Goal: Navigation & Orientation: Understand site structure

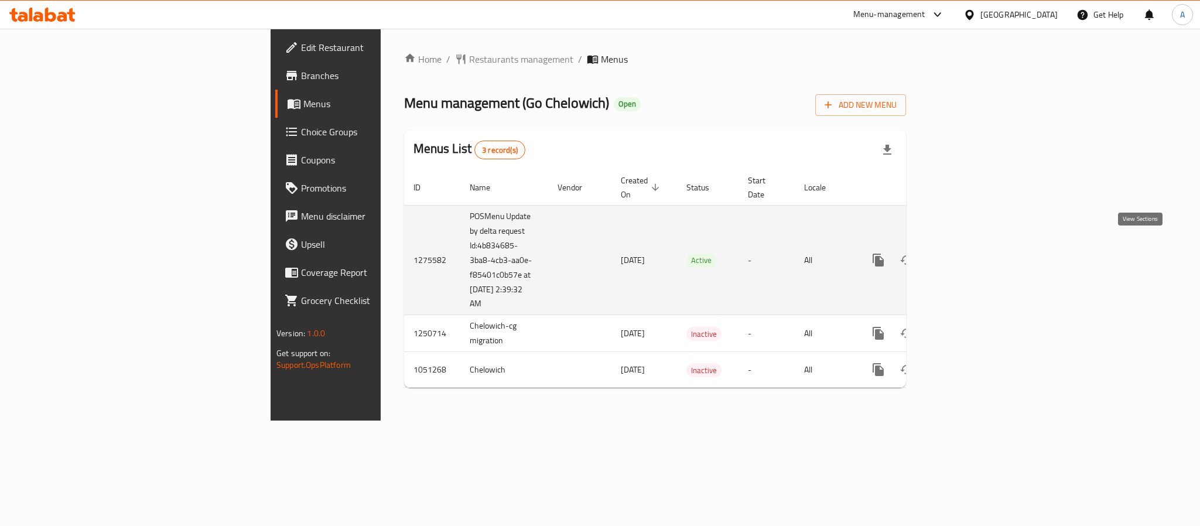
click at [970, 253] on icon "enhanced table" at bounding box center [963, 260] width 14 height 14
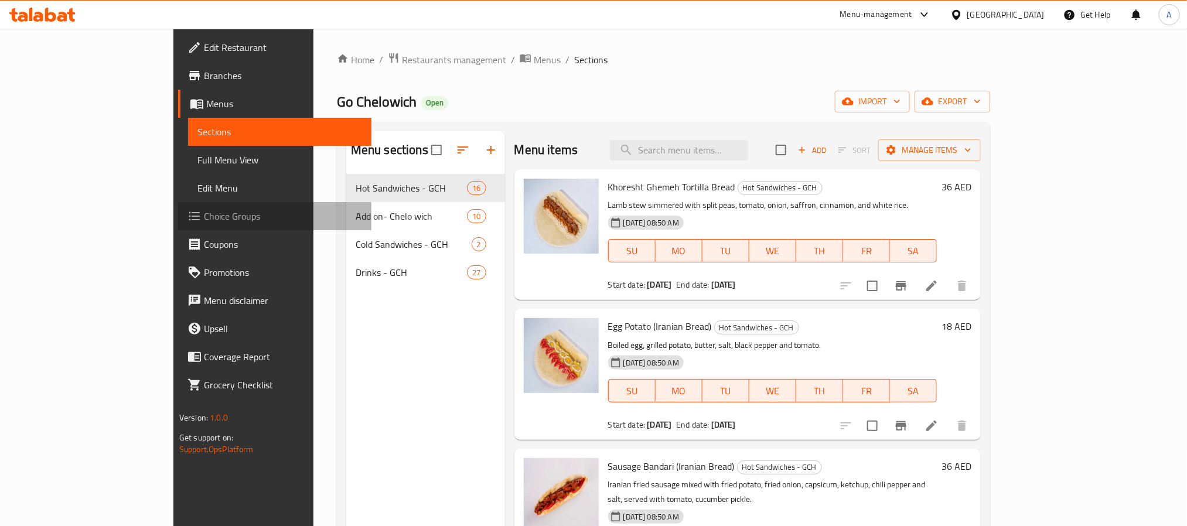
click at [204, 223] on span "Choice Groups" at bounding box center [283, 216] width 158 height 14
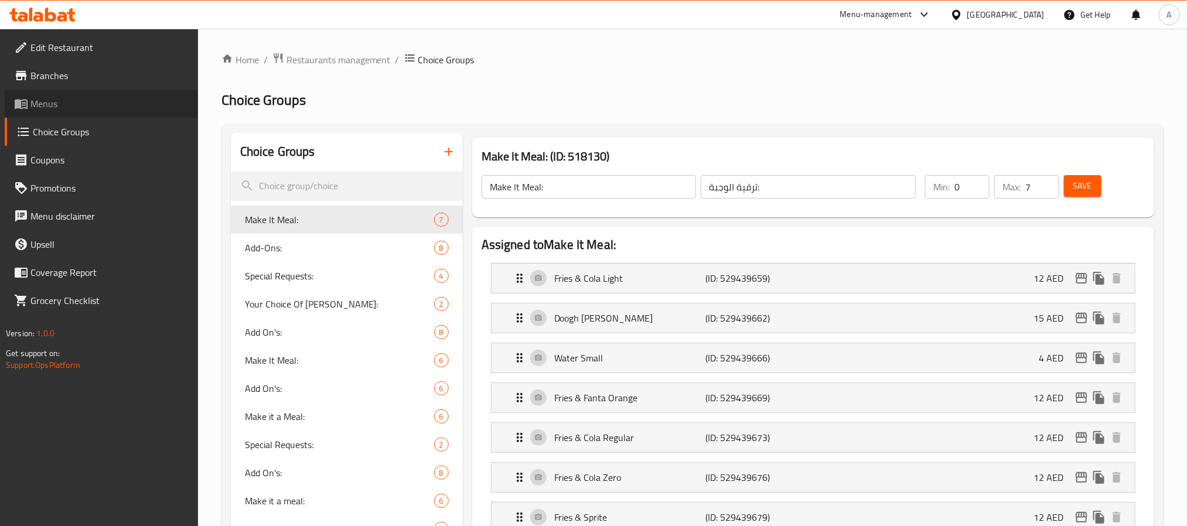
click at [59, 97] on span "Menus" at bounding box center [109, 104] width 158 height 14
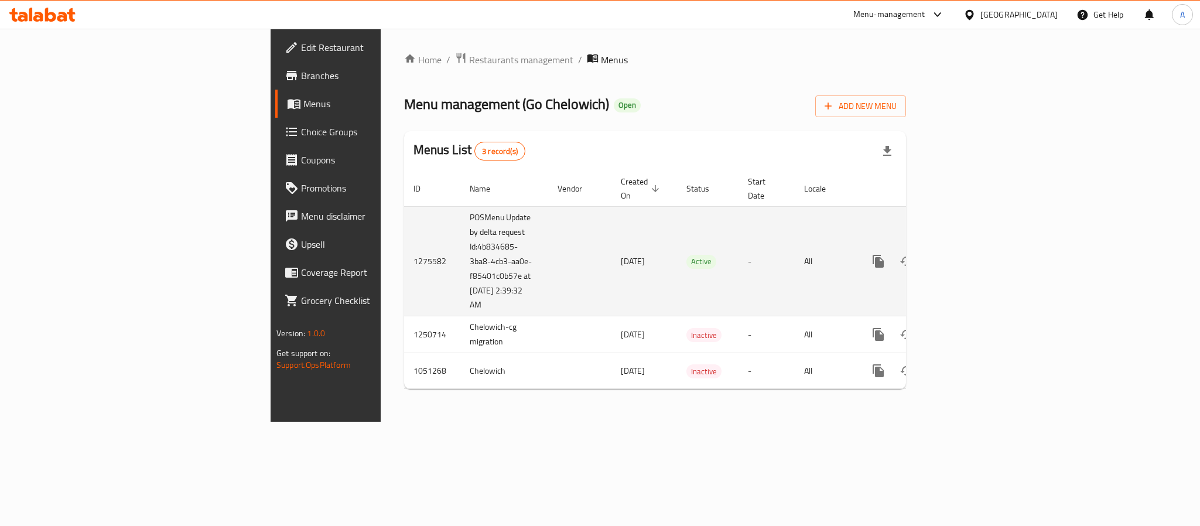
click at [970, 254] on icon "enhanced table" at bounding box center [963, 261] width 14 height 14
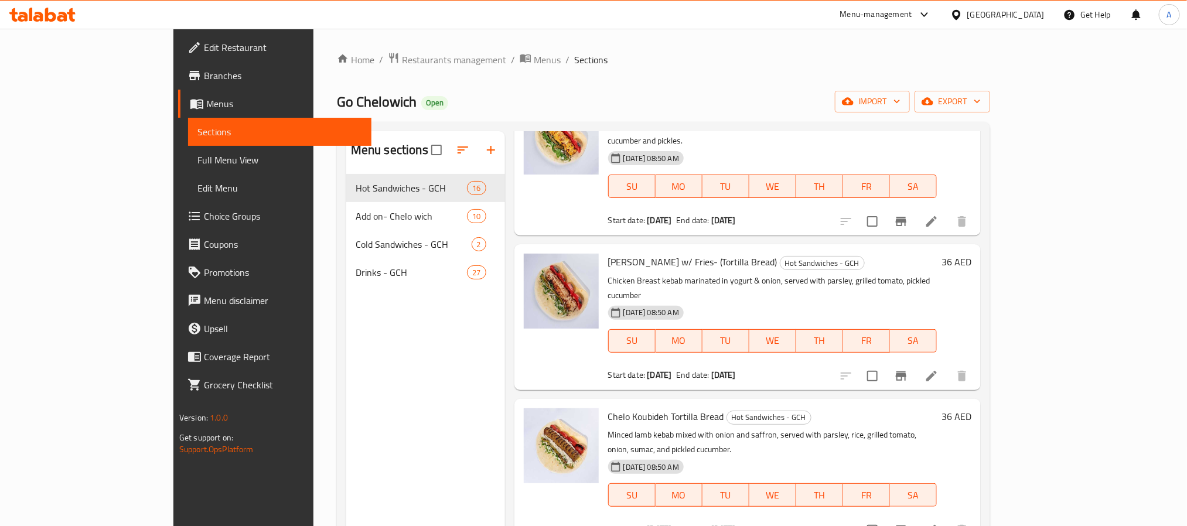
scroll to position [1669, 0]
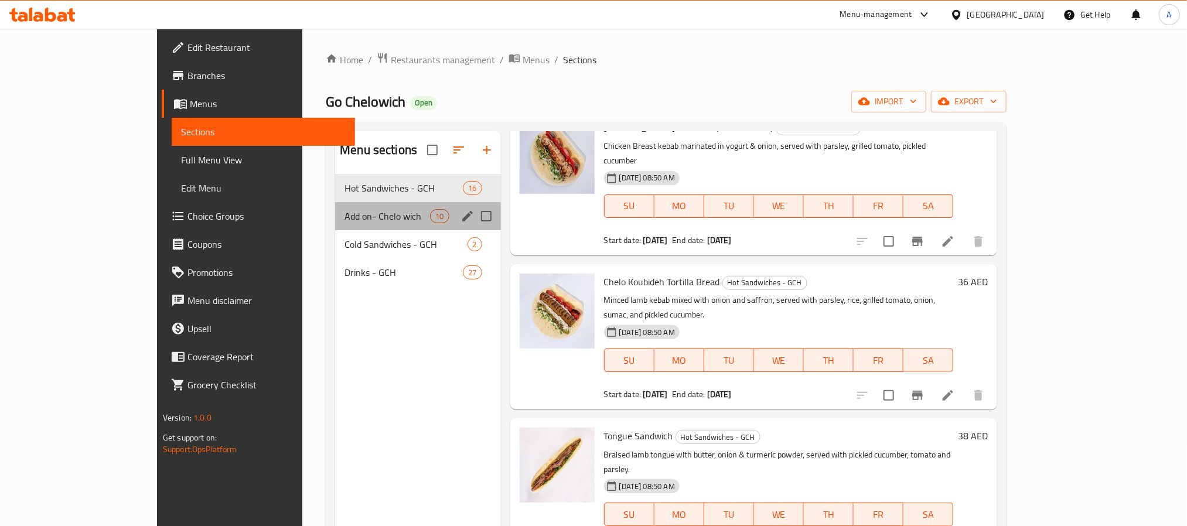
click at [348, 208] on div "Add on- Chelo wich 10" at bounding box center [417, 216] width 165 height 28
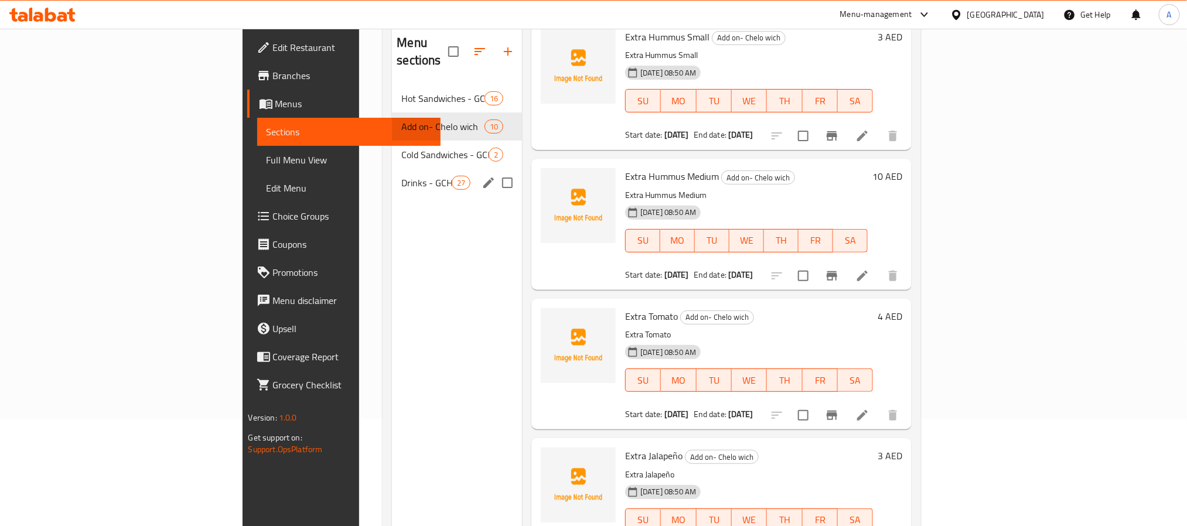
scroll to position [76, 0]
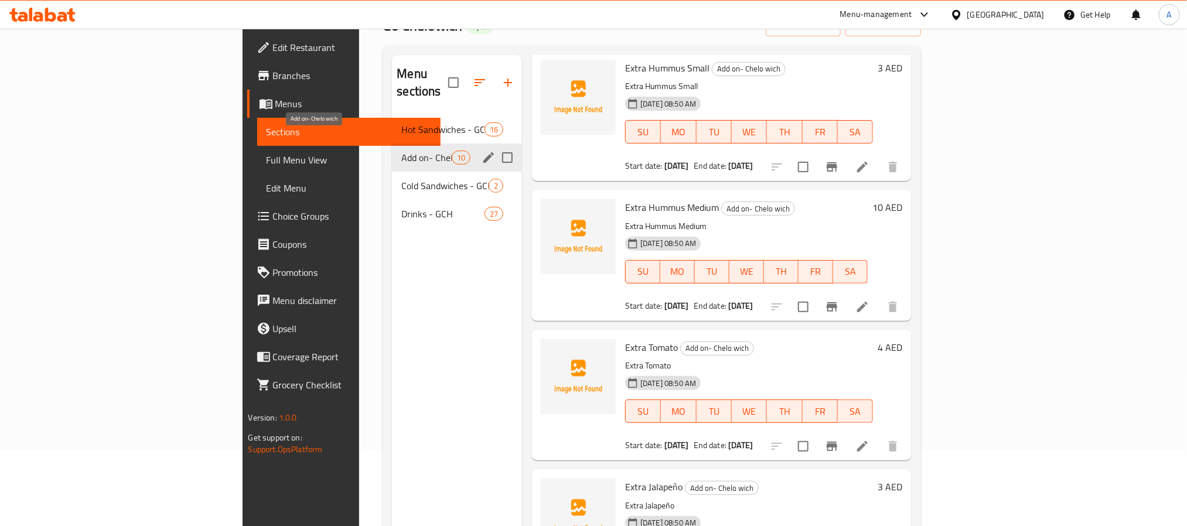
click at [392, 200] on div "Drinks - GCH 27" at bounding box center [457, 214] width 130 height 28
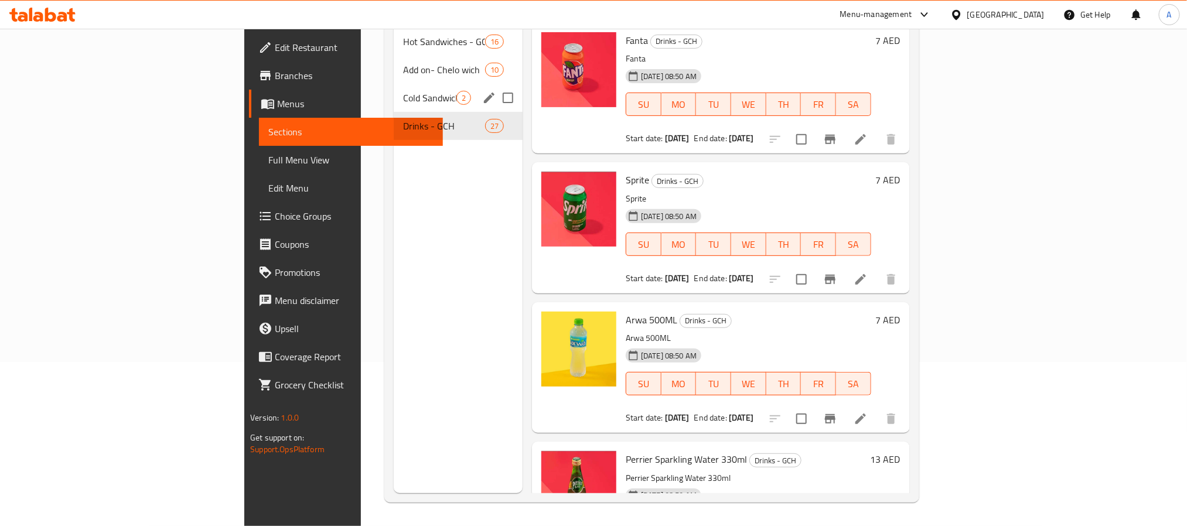
click at [403, 91] on span "Cold Sandwiches - GCH" at bounding box center [429, 98] width 53 height 14
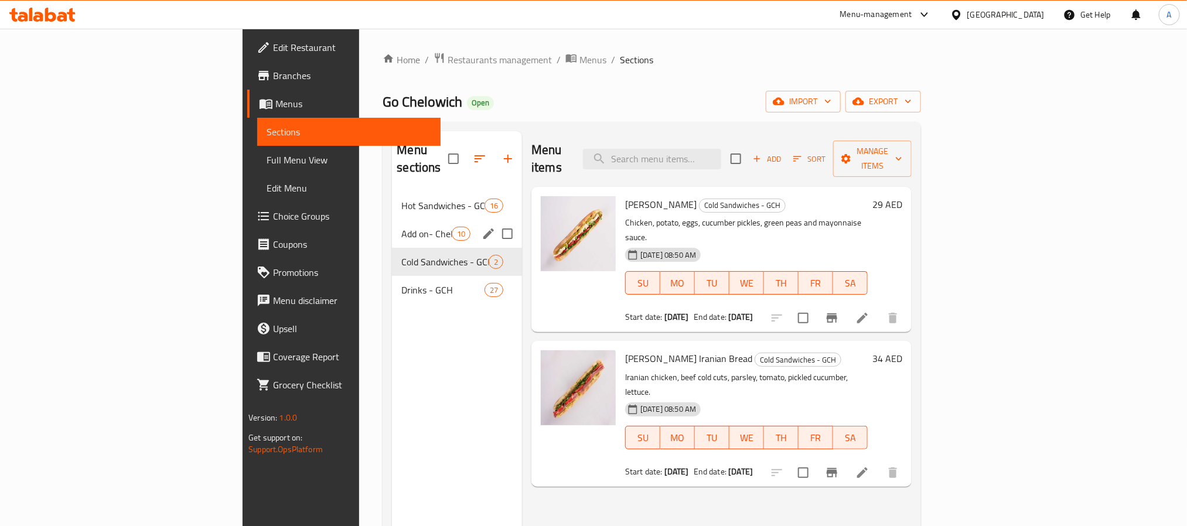
click at [401, 227] on span "Add on- Chelo wich" at bounding box center [426, 234] width 50 height 14
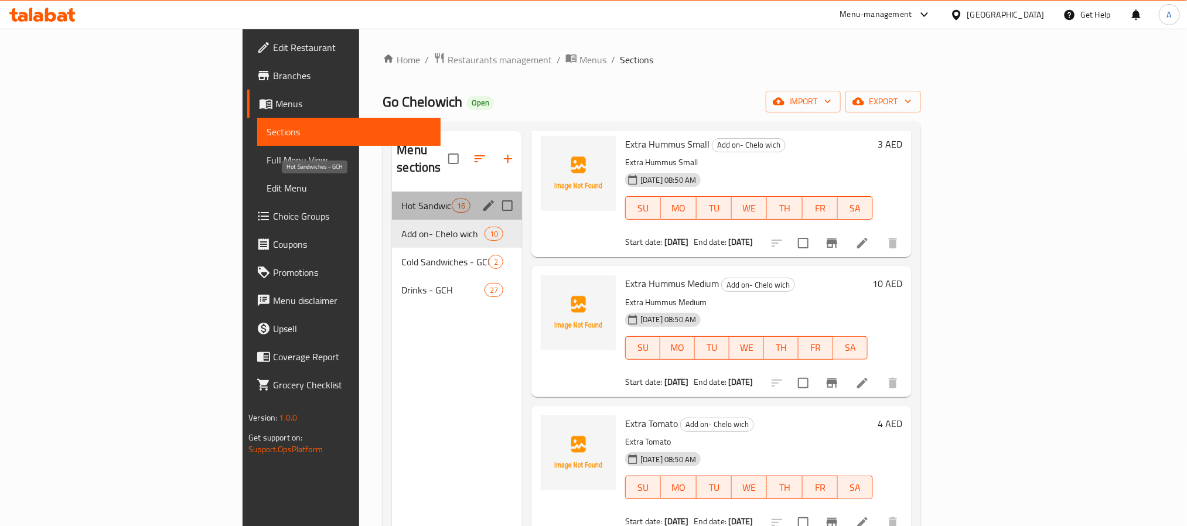
click at [401, 199] on span "Hot Sandwiches - GCH" at bounding box center [426, 206] width 50 height 14
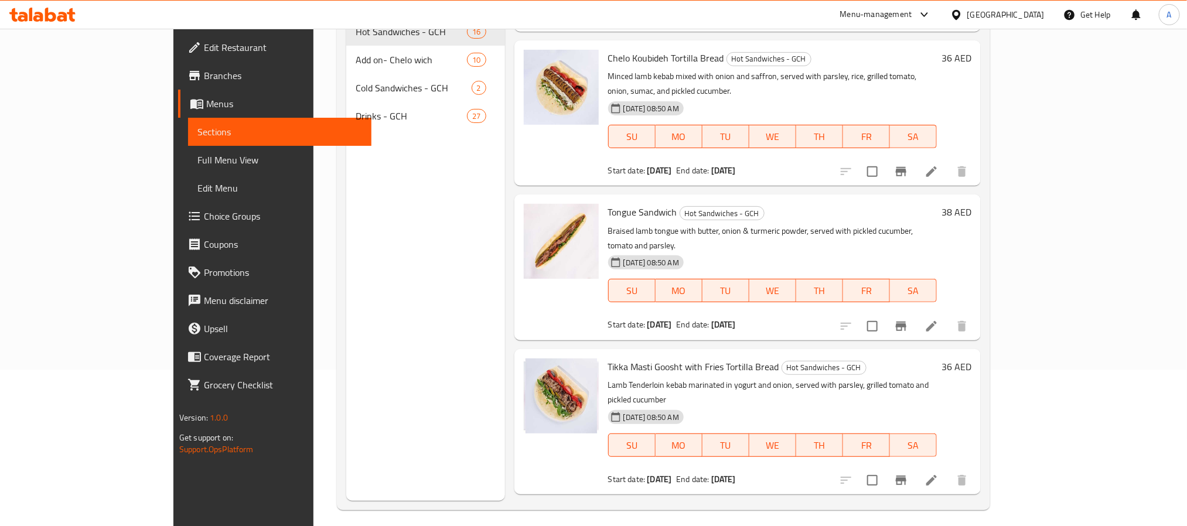
scroll to position [164, 0]
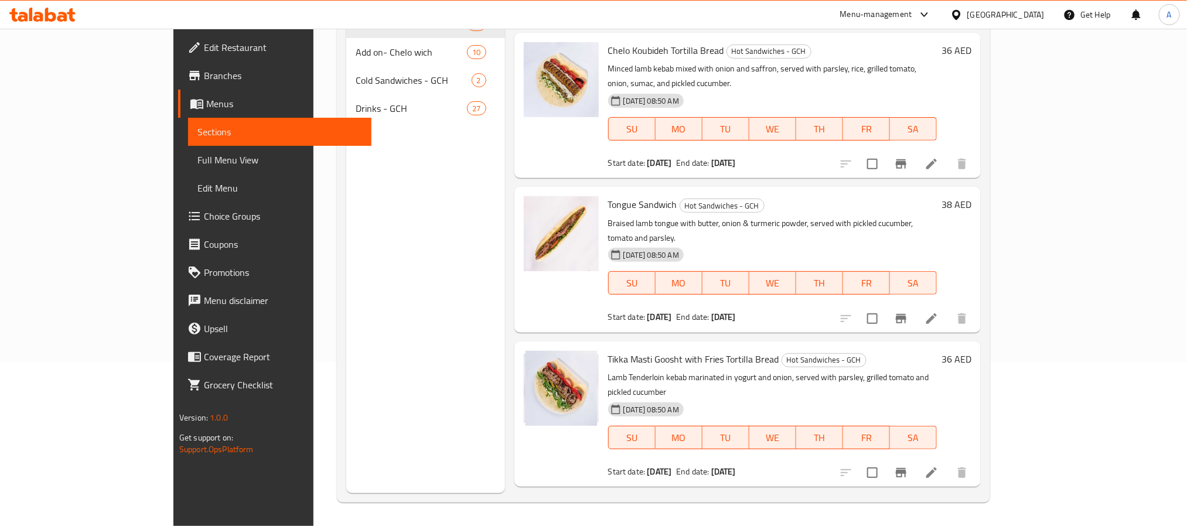
click at [204, 223] on span "Choice Groups" at bounding box center [283, 216] width 158 height 14
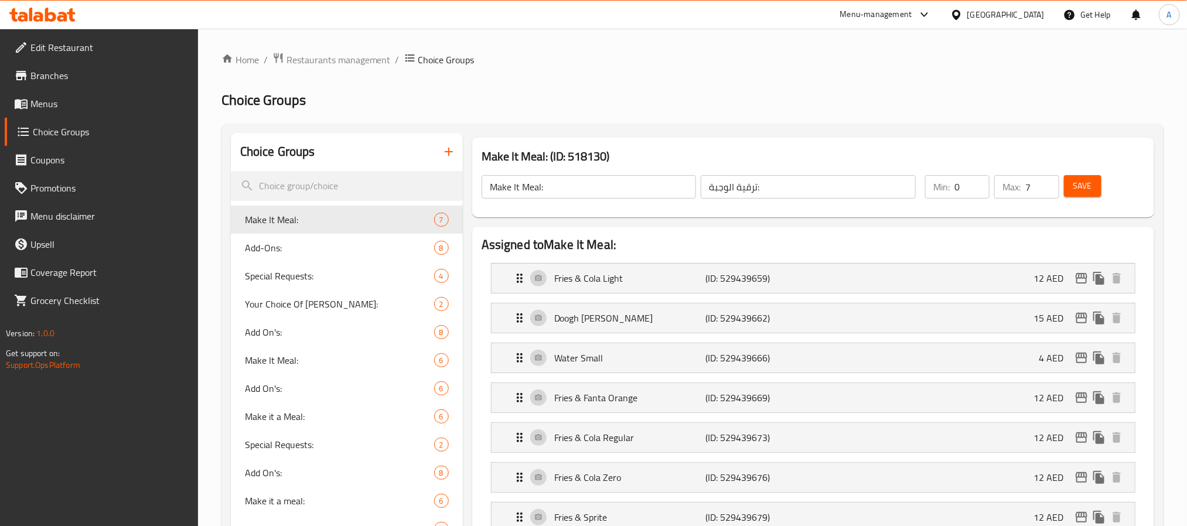
click at [977, 16] on div "[GEOGRAPHIC_DATA]" at bounding box center [1005, 14] width 77 height 13
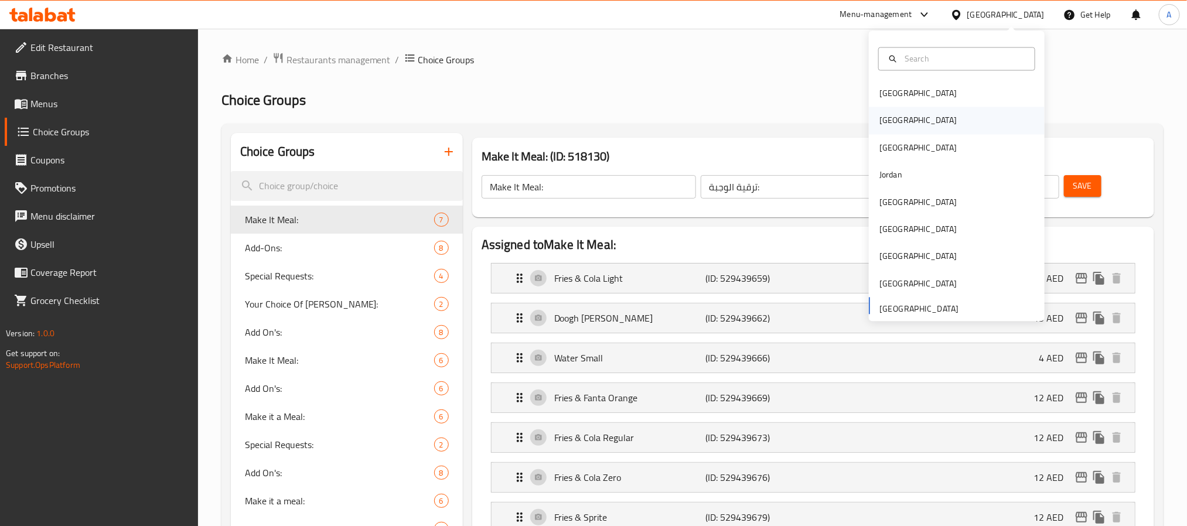
click at [886, 115] on div "[GEOGRAPHIC_DATA]" at bounding box center [918, 120] width 96 height 27
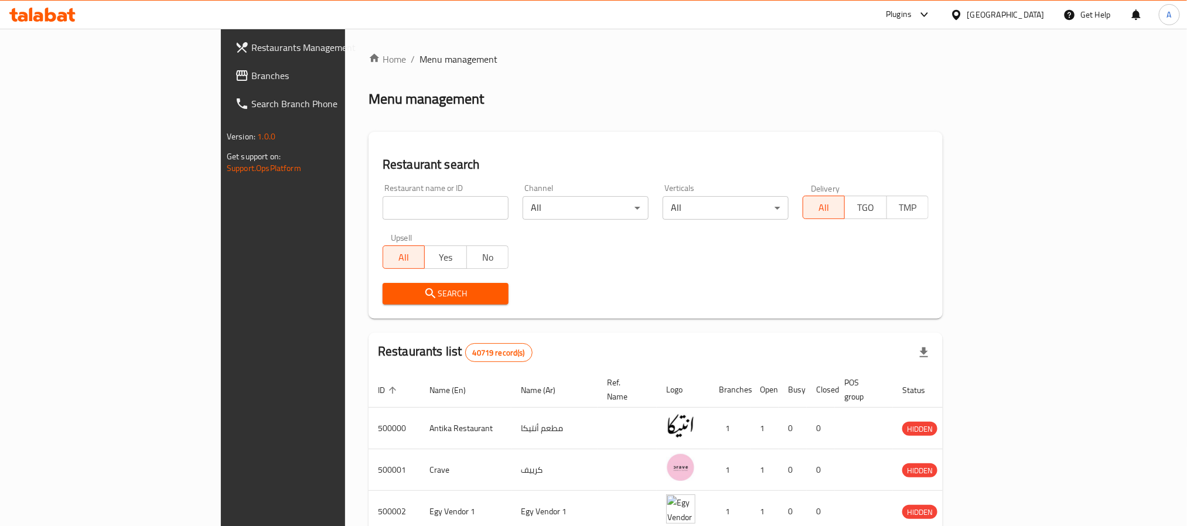
click at [226, 62] on link "Branches" at bounding box center [322, 76] width 193 height 28
